Goal: Task Accomplishment & Management: Complete application form

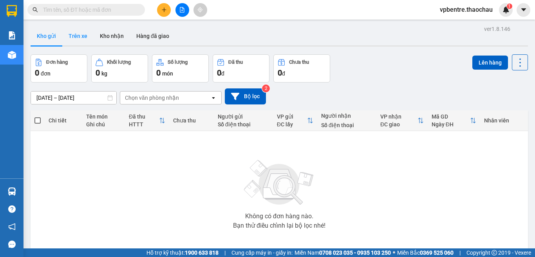
click at [80, 31] on button "Trên xe" at bounding box center [77, 36] width 31 height 19
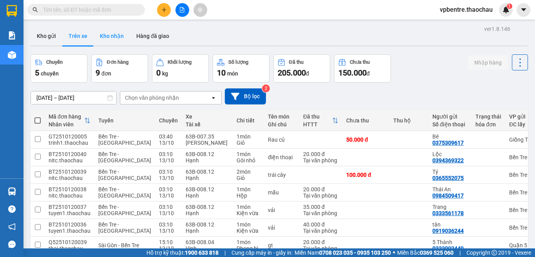
click at [128, 35] on button "Kho nhận" at bounding box center [112, 36] width 36 height 19
type input "[DATE] – [DATE]"
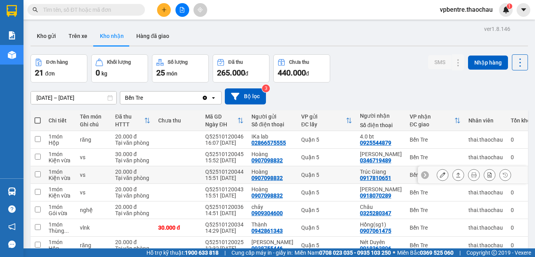
scroll to position [78, 0]
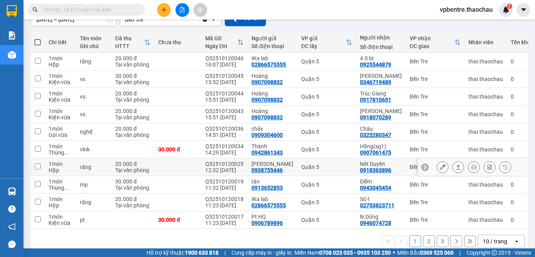
click at [440, 166] on icon at bounding box center [442, 167] width 5 height 5
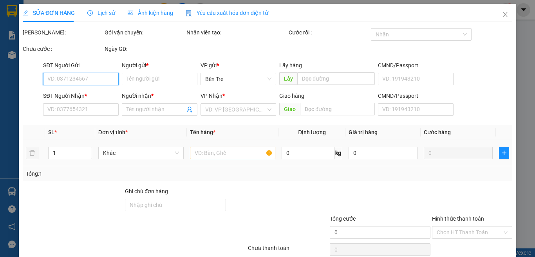
type input "0938755446"
type input "[PERSON_NAME]"
type input "0918363896"
type input "Nét Duyên"
type input "20.000"
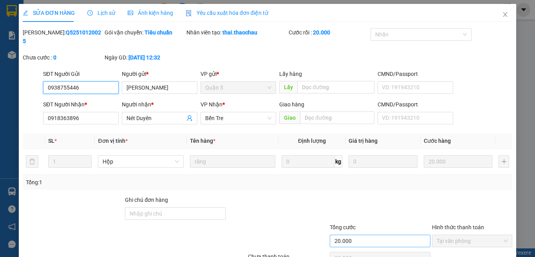
scroll to position [34, 0]
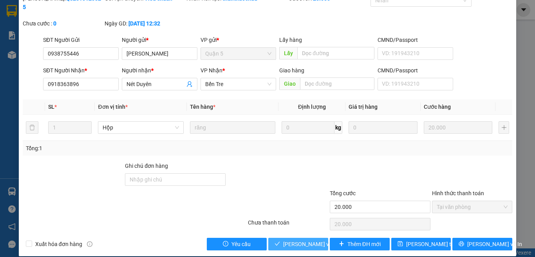
click at [305, 240] on span "[PERSON_NAME] và Giao hàng" at bounding box center [320, 244] width 75 height 9
type input "0"
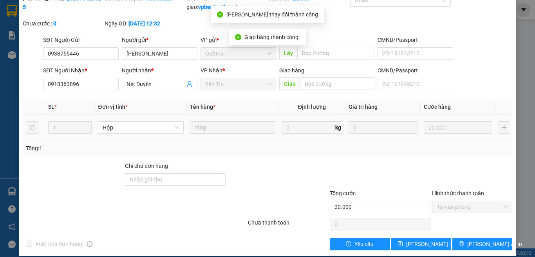
scroll to position [0, 0]
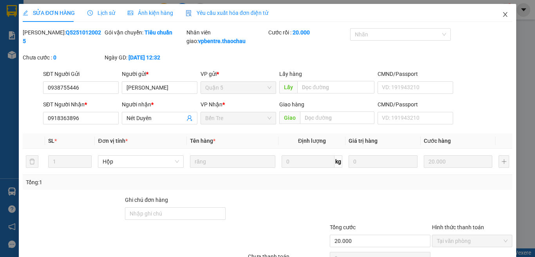
click at [502, 16] on icon "close" at bounding box center [505, 14] width 6 height 6
